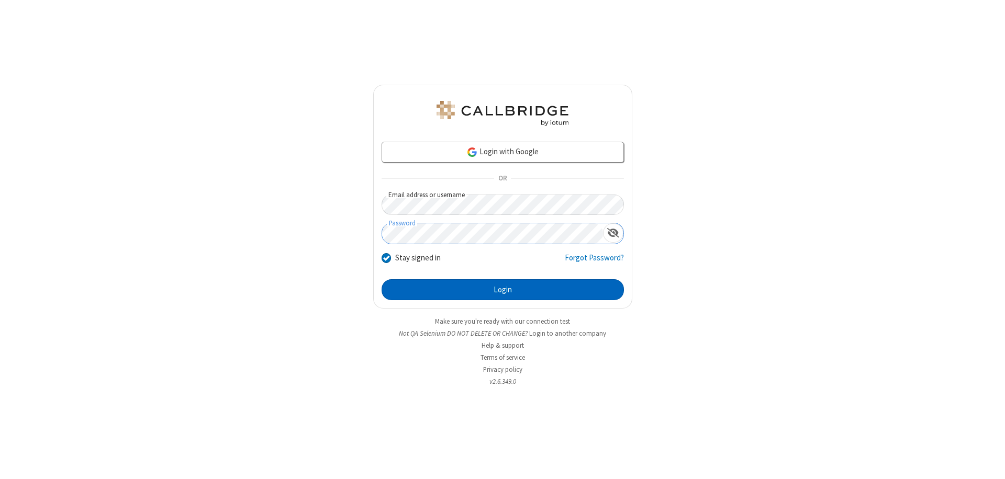
click at [502, 290] on button "Login" at bounding box center [502, 289] width 242 height 21
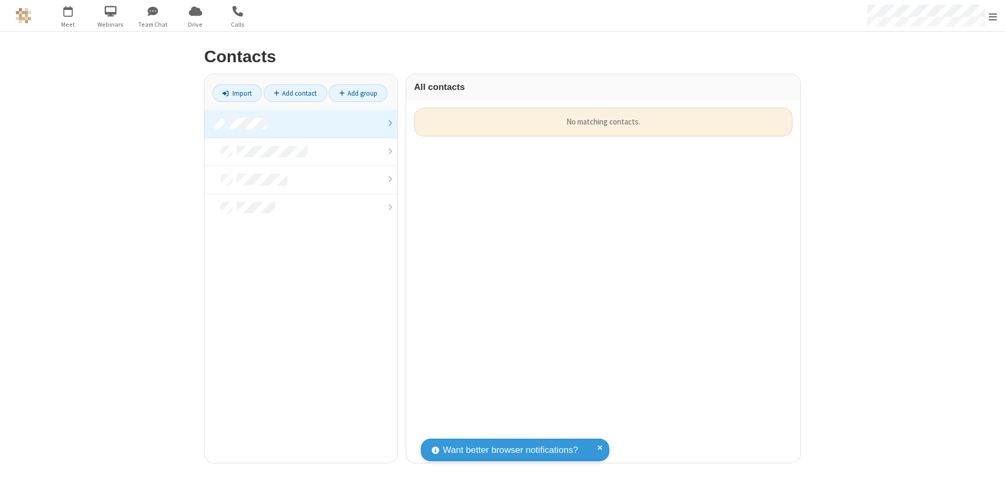
scroll to position [355, 386]
click at [301, 123] on link at bounding box center [301, 124] width 193 height 28
click at [237, 93] on link "Import" at bounding box center [236, 93] width 49 height 18
